Goal: Check status

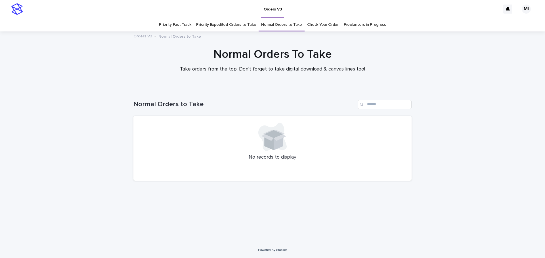
click at [237, 26] on link "Priority Expedited Orders to Take" at bounding box center [226, 24] width 60 height 13
click at [183, 27] on link "Priority Fast Track" at bounding box center [175, 24] width 32 height 13
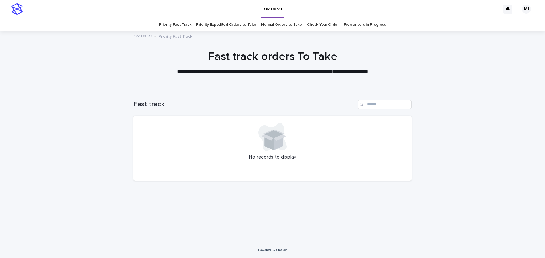
click at [321, 26] on link "Check Your Order" at bounding box center [322, 24] width 31 height 13
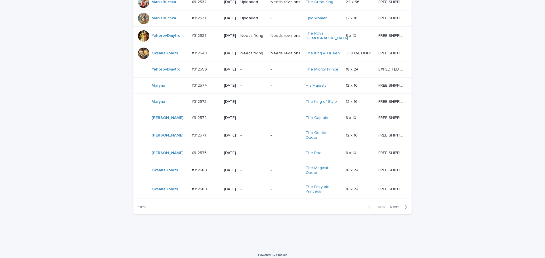
scroll to position [482, 0]
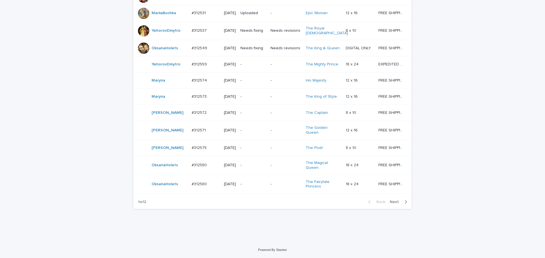
click at [270, 121] on td "-" at bounding box center [285, 113] width 35 height 16
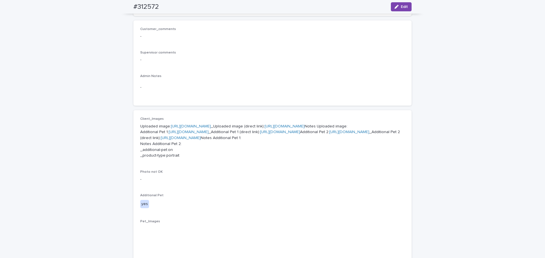
scroll to position [170, 0]
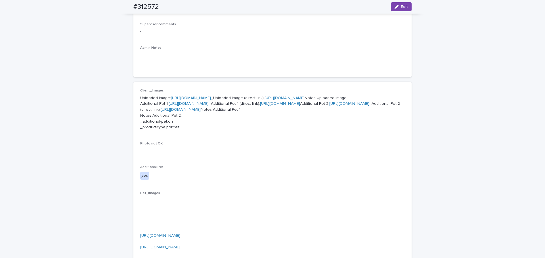
click at [211, 99] on link "[URL][DOMAIN_NAME]" at bounding box center [191, 98] width 40 height 4
click at [208, 106] on link "[URL][DOMAIN_NAME]" at bounding box center [188, 104] width 40 height 4
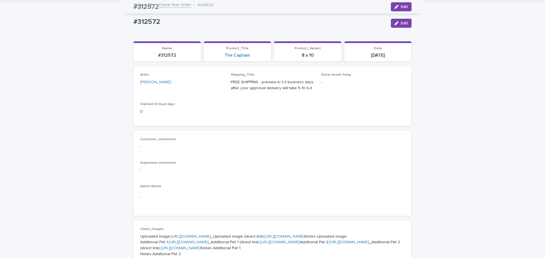
scroll to position [28, 0]
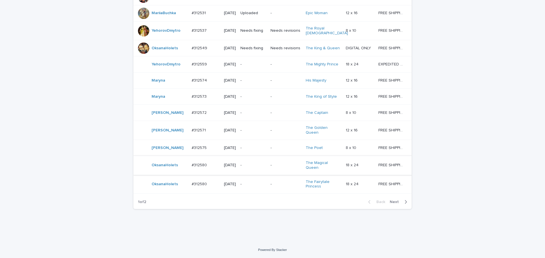
scroll to position [472, 0]
click at [270, 156] on td "-" at bounding box center [285, 148] width 35 height 16
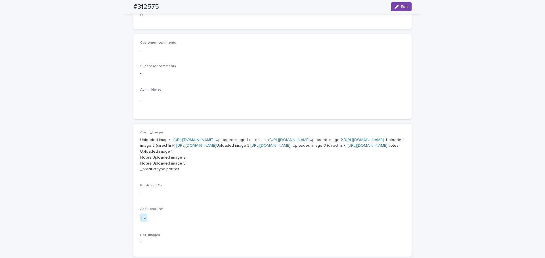
scroll to position [142, 0]
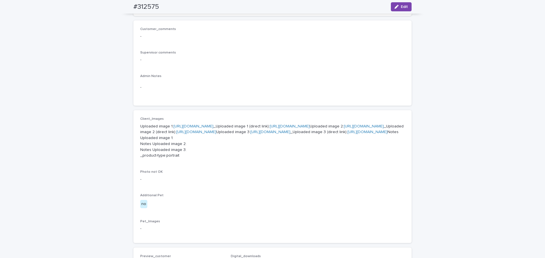
click at [213, 125] on link "[URL][DOMAIN_NAME]" at bounding box center [193, 127] width 40 height 4
click at [344, 128] on link "[URL][DOMAIN_NAME]" at bounding box center [364, 127] width 40 height 4
